Goal: Navigation & Orientation: Find specific page/section

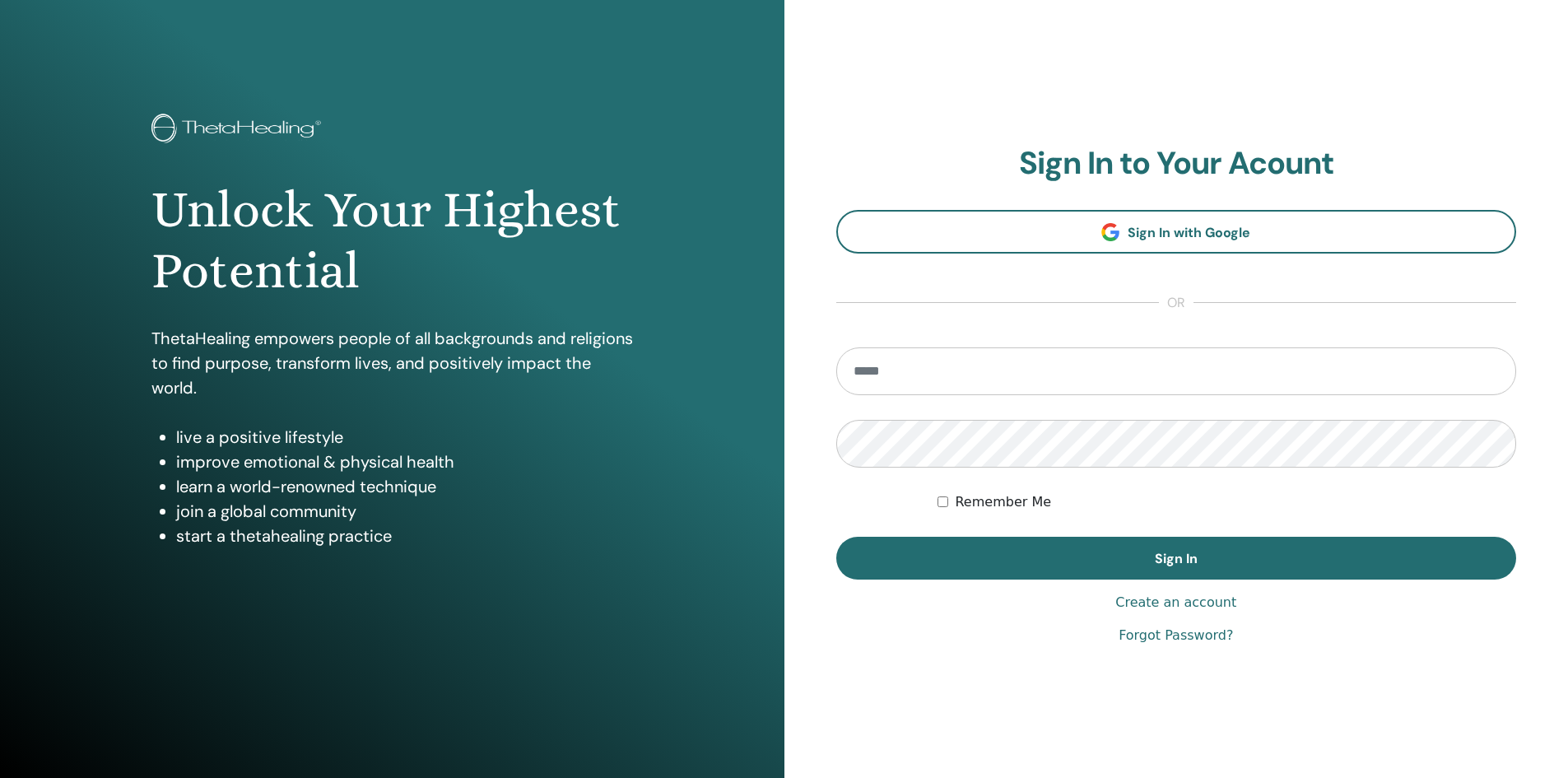
click at [920, 374] on input "email" at bounding box center [1176, 371] width 681 height 47
type input "**********"
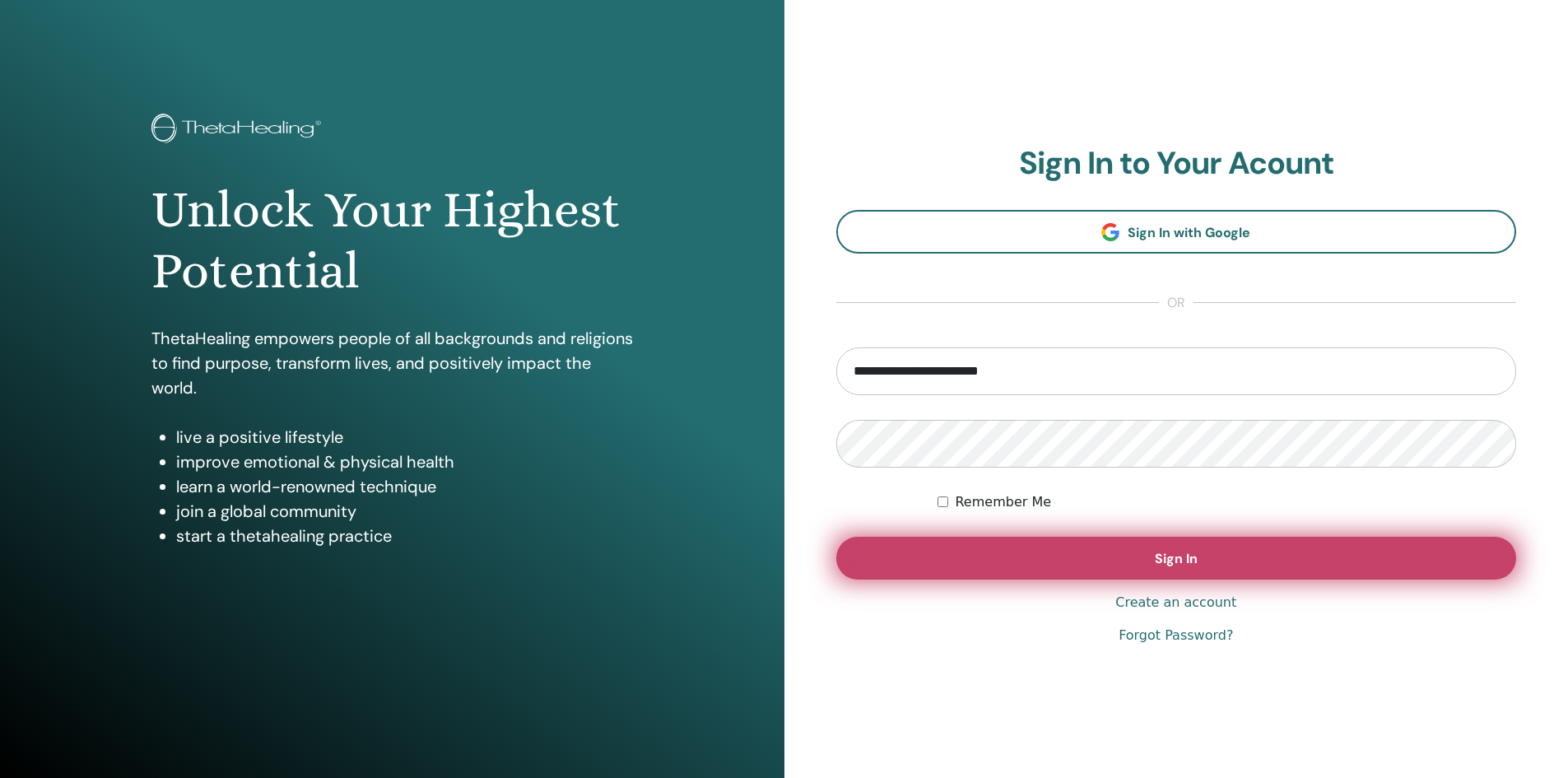
click at [1105, 563] on button "Sign In" at bounding box center [1176, 558] width 681 height 43
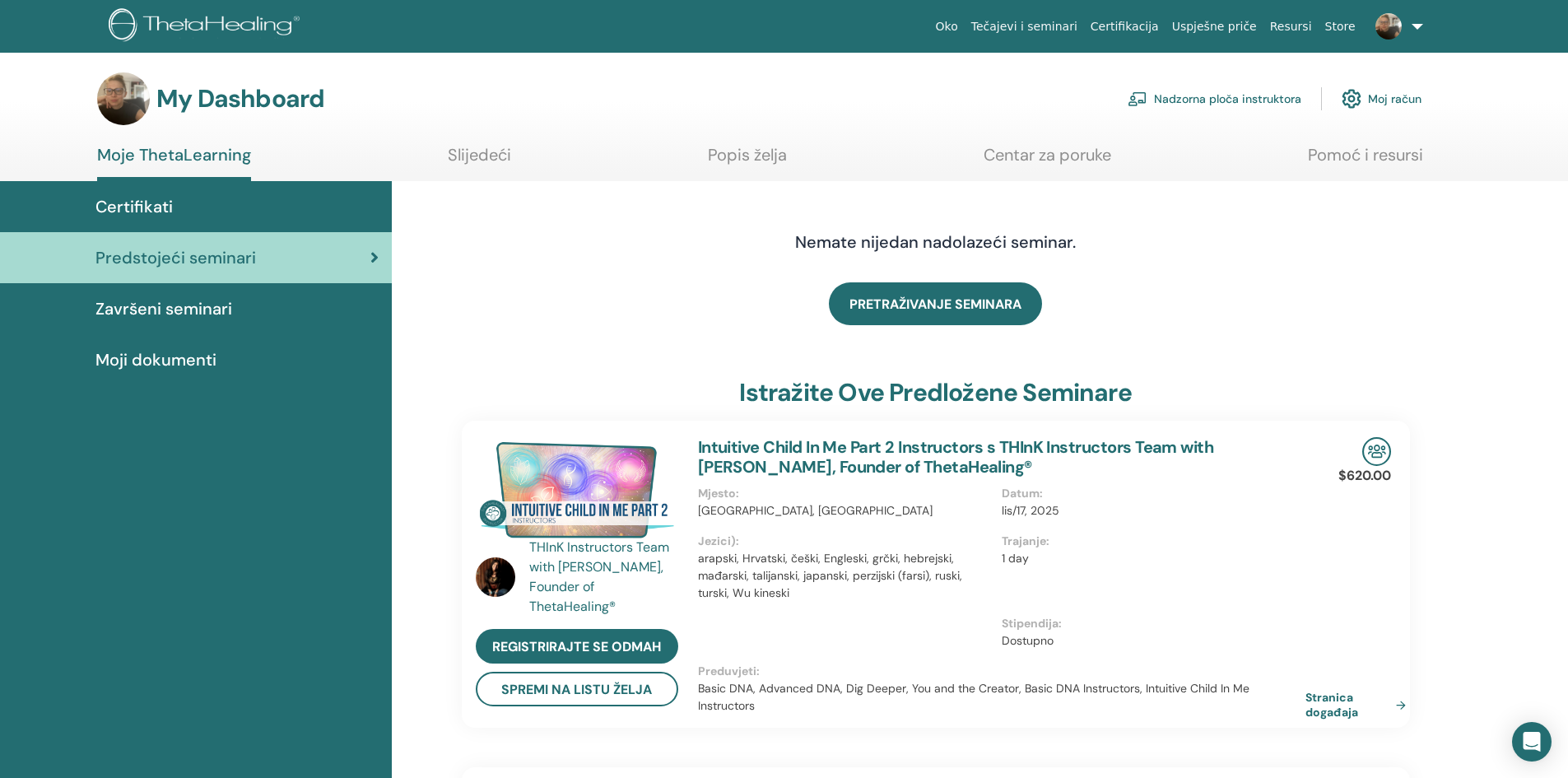
click at [164, 309] on span "Završeni seminari" at bounding box center [164, 308] width 136 height 25
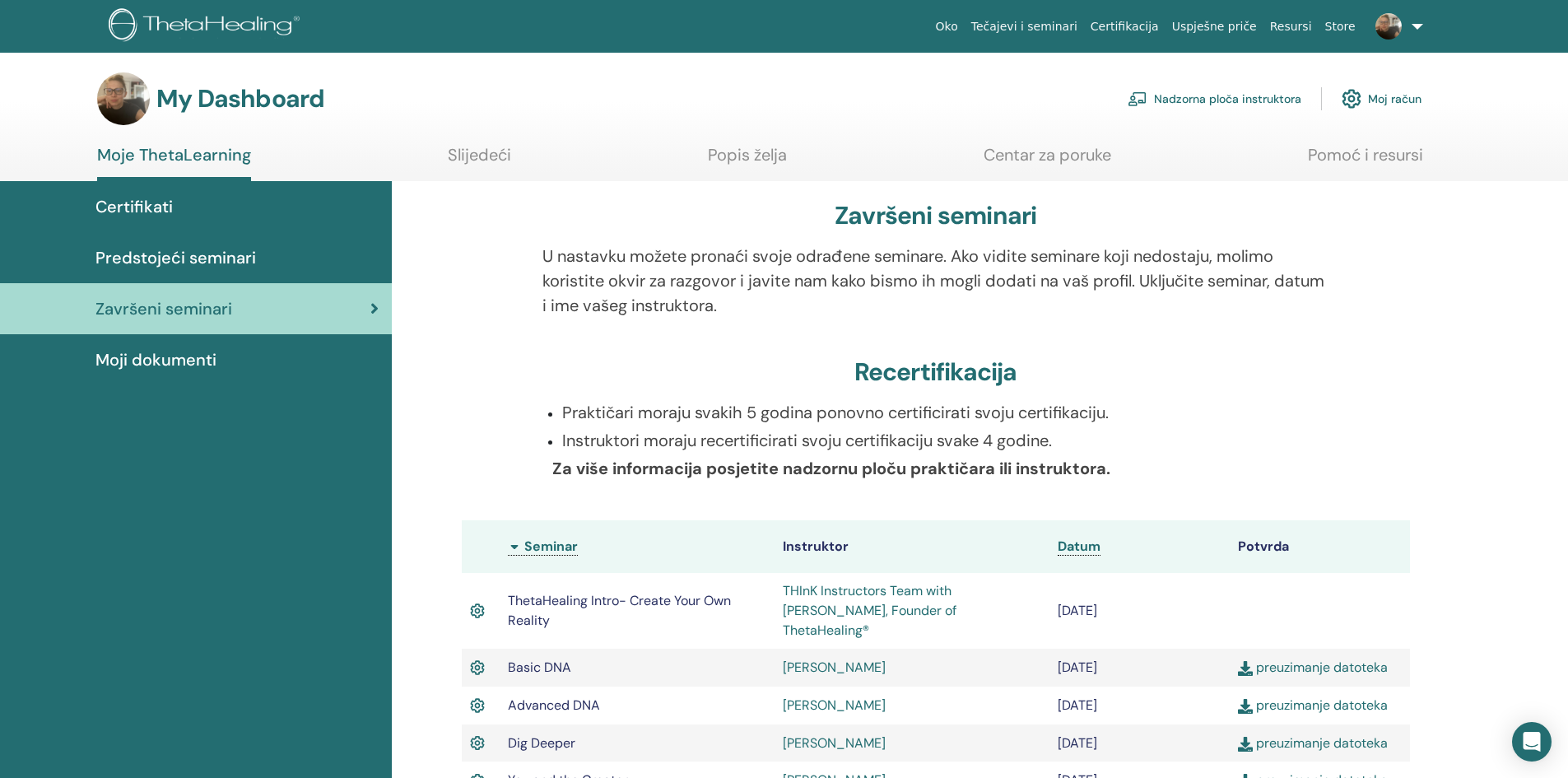
click at [148, 351] on span "Moji dokumenti" at bounding box center [156, 359] width 121 height 25
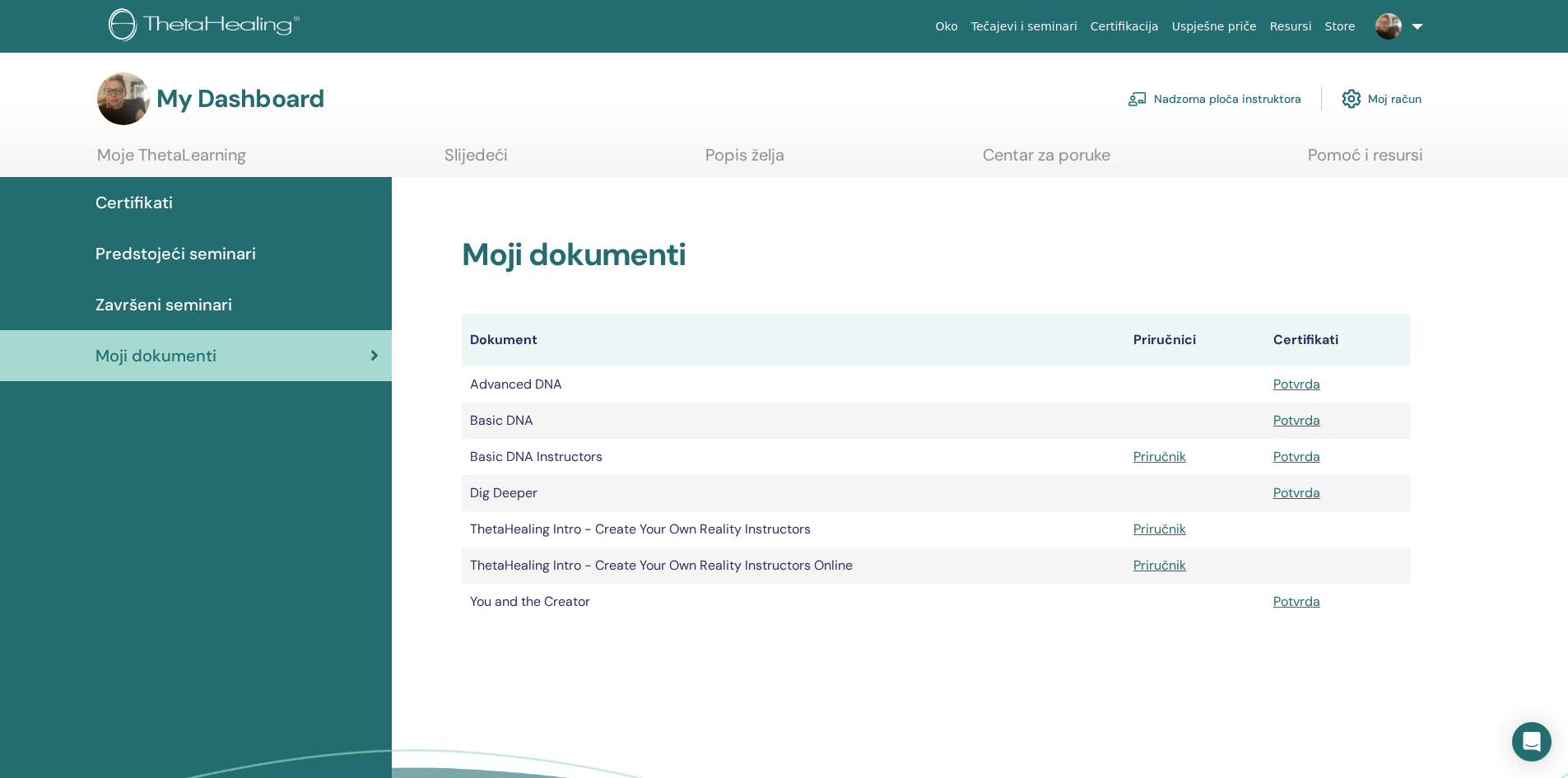
click at [131, 162] on link "Moje ThetaLearning" at bounding box center [172, 161] width 149 height 32
